Goal: Information Seeking & Learning: Understand process/instructions

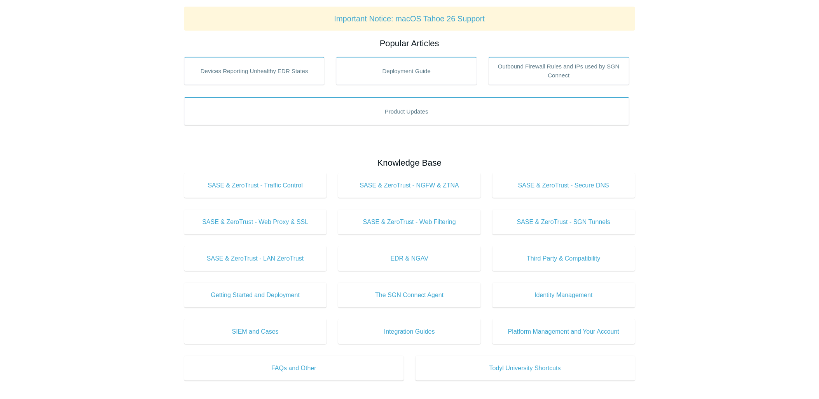
scroll to position [129, 0]
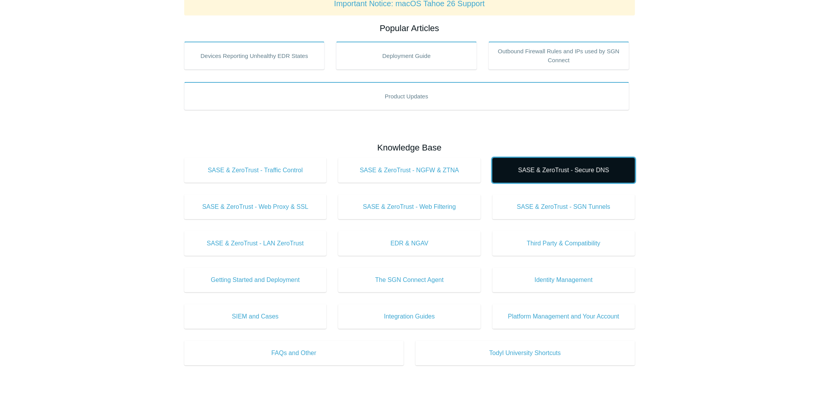
click at [534, 171] on span "SASE & ZeroTrust - Secure DNS" at bounding box center [563, 170] width 119 height 9
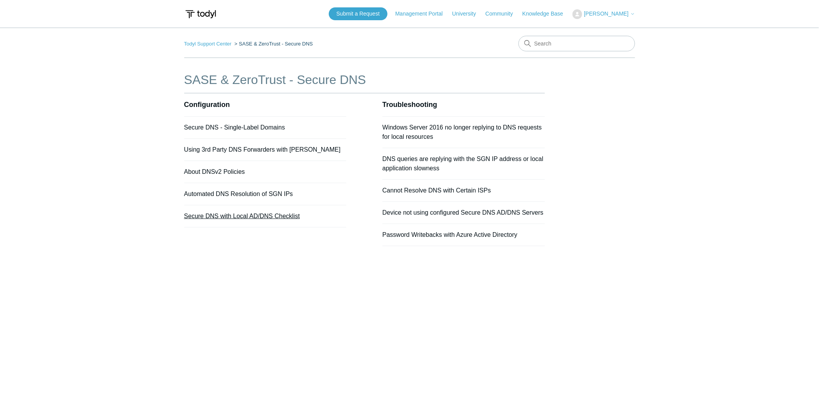
click at [226, 214] on link "Secure DNS with Local AD/DNS Checklist" at bounding box center [242, 216] width 116 height 7
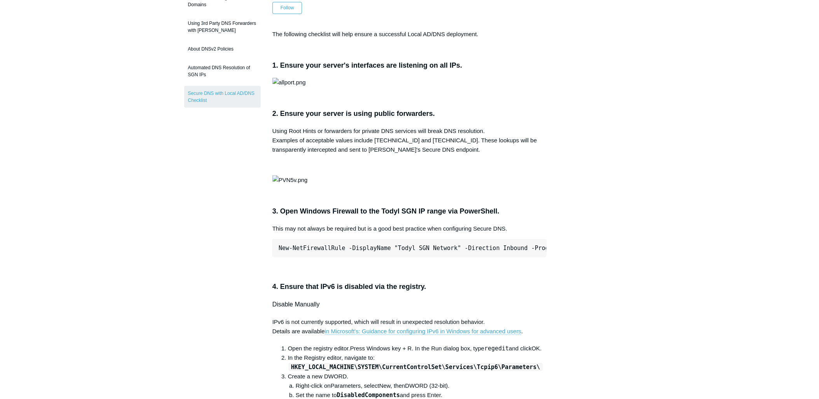
scroll to position [43, 0]
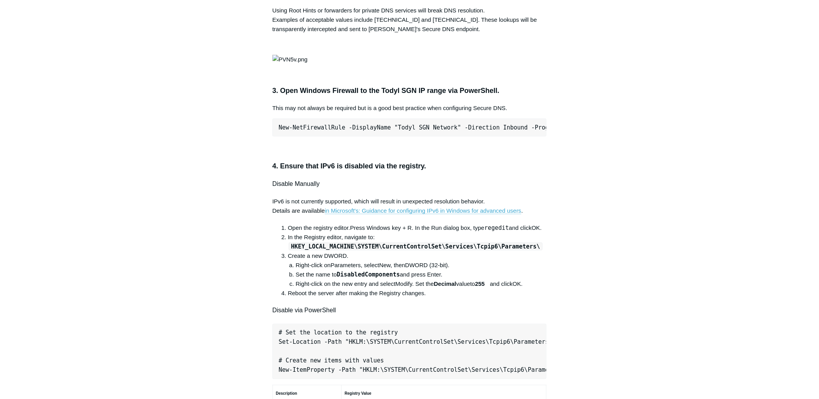
scroll to position [302, 0]
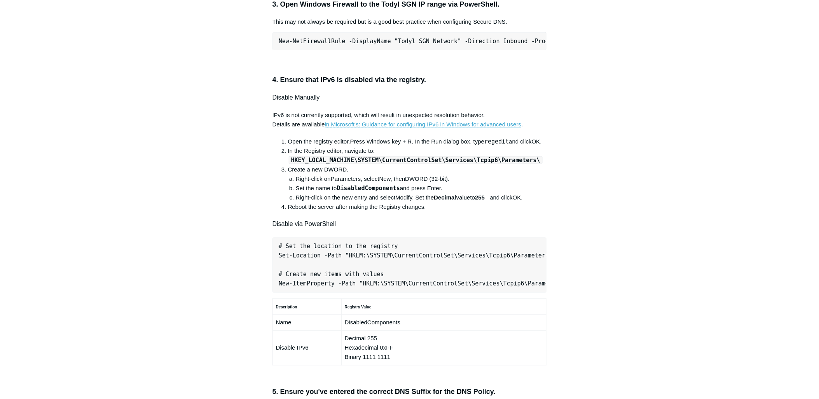
click at [741, 205] on main "Todyl Support Center SASE & ZeroTrust - Secure DNS Configuration Articles in th…" at bounding box center [409, 289] width 819 height 1127
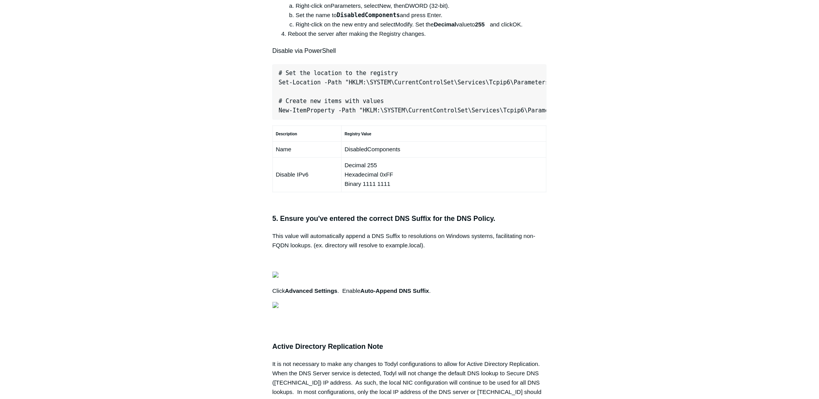
scroll to position [0, 0]
drag, startPoint x: 541, startPoint y: 213, endPoint x: 222, endPoint y: 220, distance: 319.2
click at [222, 220] on div "Articles in this section Secure DNS - Single-Label Domains Using 3rd Party DNS …" at bounding box center [409, 137] width 451 height 1085
drag, startPoint x: 222, startPoint y: 220, endPoint x: 249, endPoint y: 222, distance: 27.7
click at [245, 222] on aside "Articles in this section Secure DNS - Single-Label Domains Using 3rd Party DNS …" at bounding box center [222, 133] width 77 height 1077
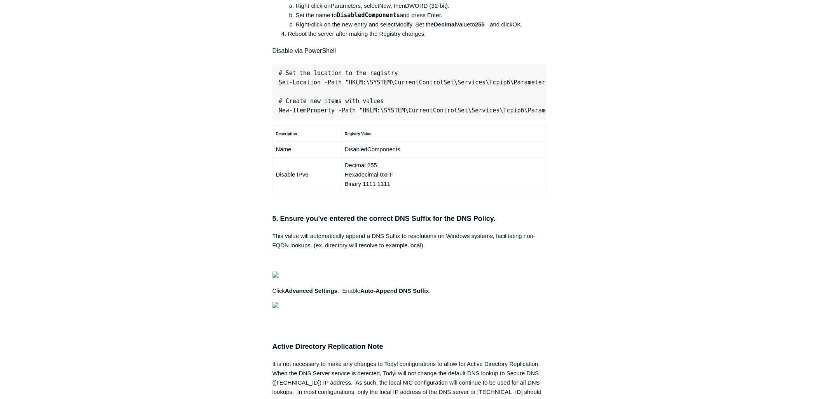
scroll to position [0, 245]
drag, startPoint x: 278, startPoint y: 214, endPoint x: 549, endPoint y: 218, distance: 270.6
click at [549, 218] on article "Secure DNS with Local AD/DNS Checklist Follow Not yet followed by anyone The fo…" at bounding box center [410, 137] width 298 height 1085
copy pre "New-NetFirewallRule -DisplayName "Todyl SGN Network" -Direction Inbound -Progra…"
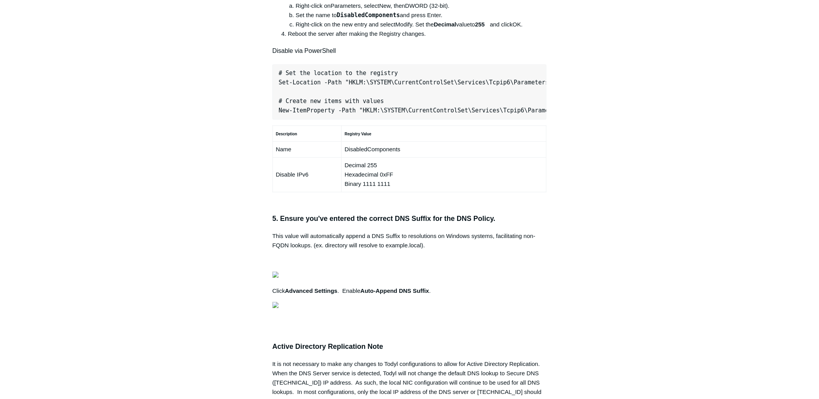
drag, startPoint x: 278, startPoint y: 215, endPoint x: 562, endPoint y: 221, distance: 284.6
click at [562, 221] on div "Articles in this section Secure DNS - Single-Label Domains Using 3rd Party DNS …" at bounding box center [409, 137] width 451 height 1085
copy pre "New-NetFirewallRule -DisplayName "Todyl SGN Network" -Direction Inbound -Progra…"
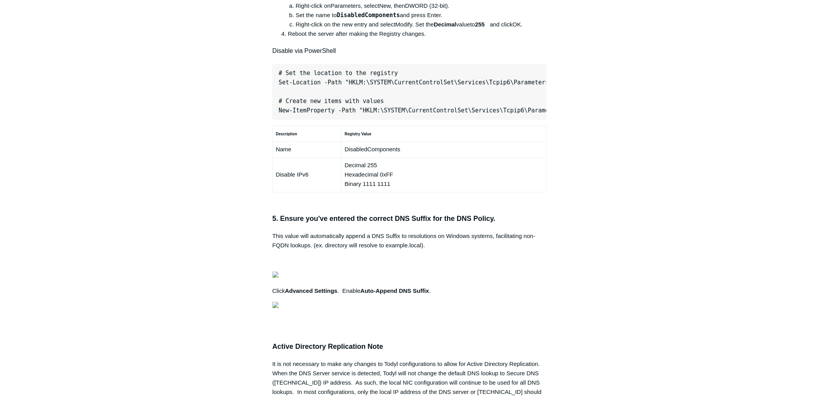
drag, startPoint x: 719, startPoint y: 196, endPoint x: 693, endPoint y: 195, distance: 25.7
click at [719, 196] on main "Todyl Support Center SASE & ZeroTrust - Secure DNS Configuration Articles in th…" at bounding box center [409, 116] width 819 height 1127
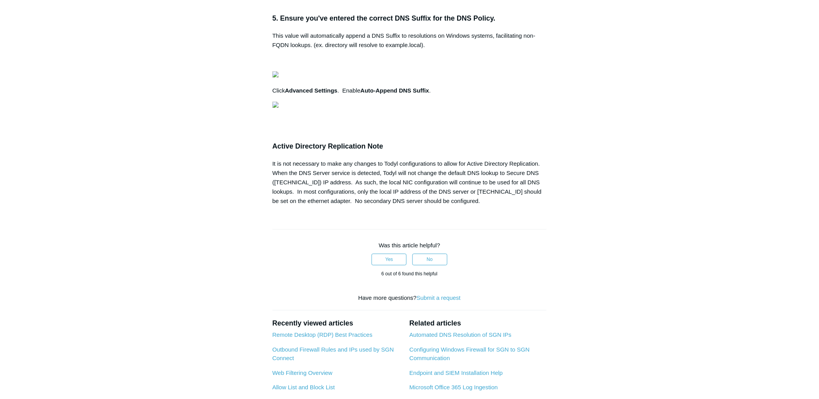
scroll to position [691, 0]
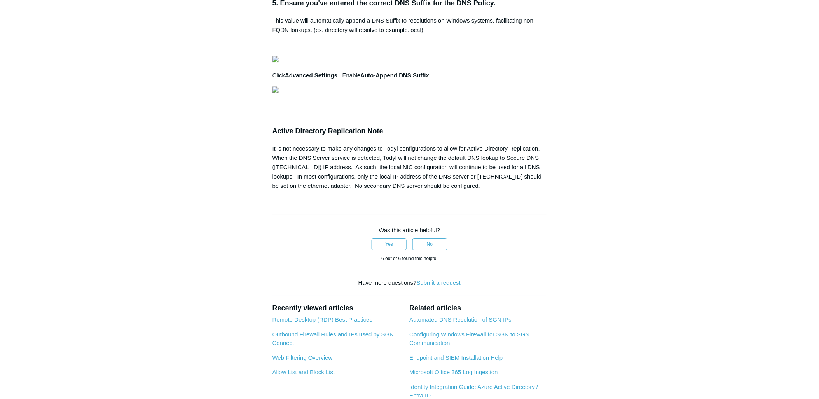
drag, startPoint x: 280, startPoint y: 219, endPoint x: 527, endPoint y: 222, distance: 246.9
copy pre "Set-Location -Path "HKLM:\SYSTEM\CurrentControlSet\Services\Tcpip6\Parameters""
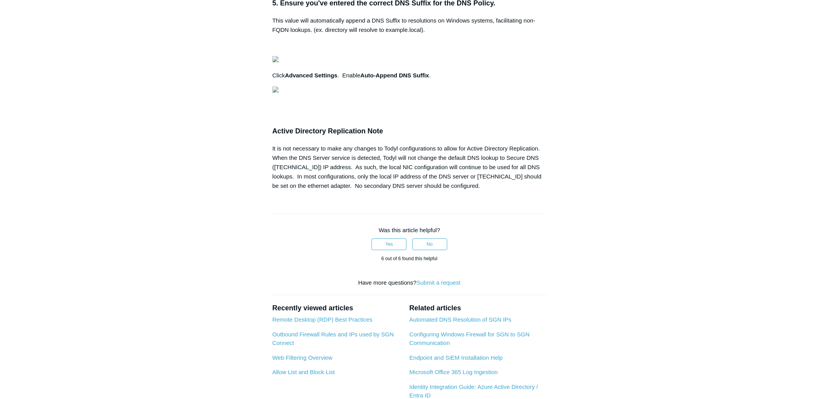
drag, startPoint x: 278, startPoint y: 247, endPoint x: 547, endPoint y: 247, distance: 269.4
copy pre "New-ItemProperty -Path "HKLM:\SYSTEM\CurrentControlSet\Services\Tcpip6\Paramete…"
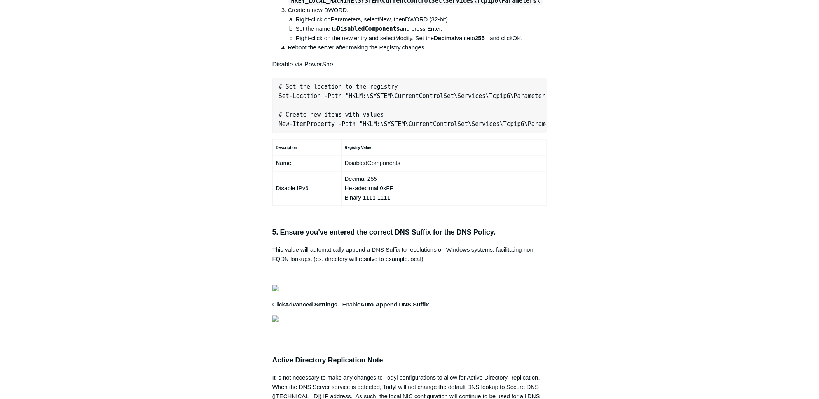
scroll to position [475, 0]
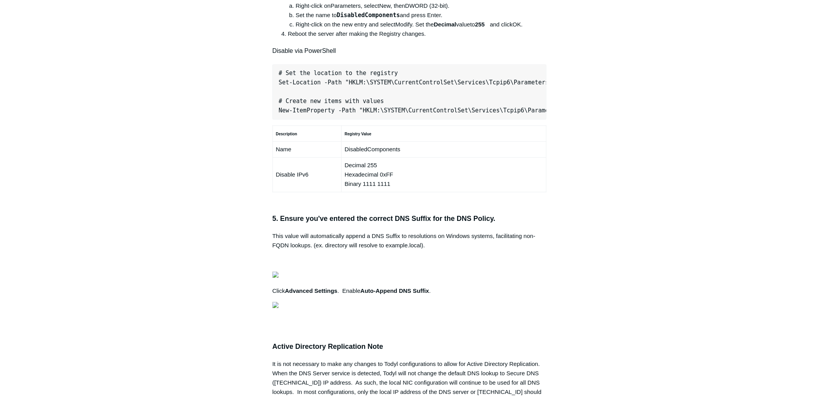
drag, startPoint x: 281, startPoint y: 177, endPoint x: 445, endPoint y: 180, distance: 163.7
copy h3 "Open Windows Firewall to the Todyl SGN IP range"
